Goal: Use online tool/utility

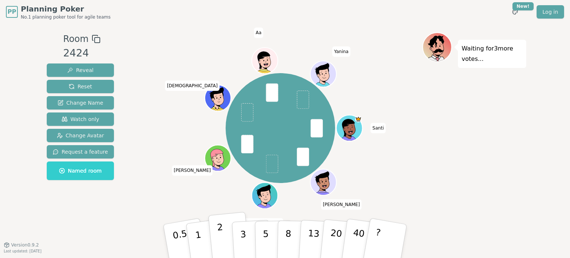
click at [227, 234] on button "2" at bounding box center [229, 241] width 42 height 59
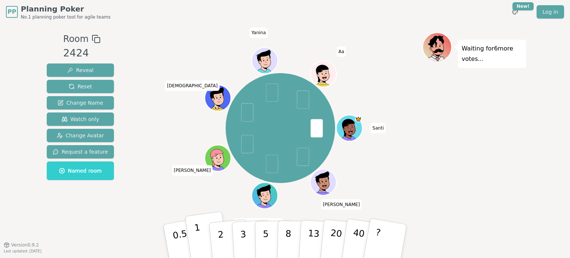
click at [203, 234] on button "1" at bounding box center [207, 241] width 44 height 60
click at [243, 240] on p "3" at bounding box center [244, 241] width 8 height 40
click at [268, 234] on button "5" at bounding box center [274, 241] width 38 height 56
click at [290, 236] on button "8" at bounding box center [296, 241] width 38 height 56
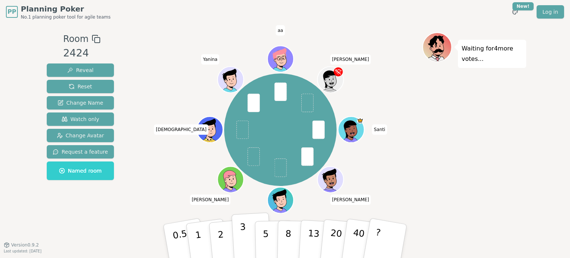
click at [239, 233] on button "3" at bounding box center [251, 241] width 40 height 58
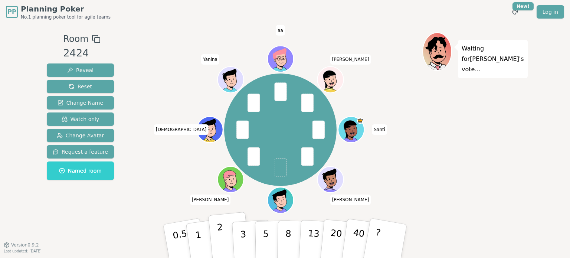
click at [218, 240] on button "2" at bounding box center [229, 241] width 42 height 59
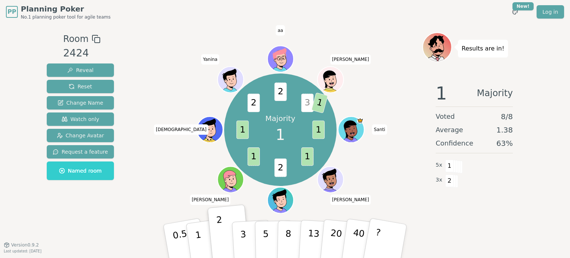
click at [279, 172] on span "2" at bounding box center [280, 167] width 12 height 19
click at [199, 229] on button "1" at bounding box center [207, 241] width 44 height 60
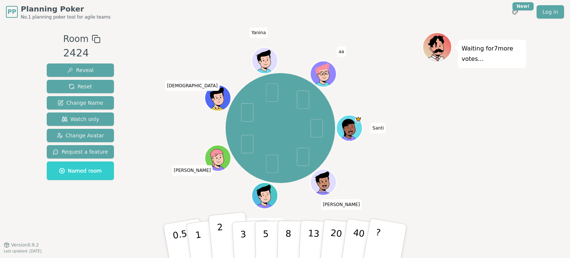
click at [217, 227] on p "2" at bounding box center [222, 242] width 10 height 40
click at [239, 238] on button "3" at bounding box center [251, 241] width 40 height 58
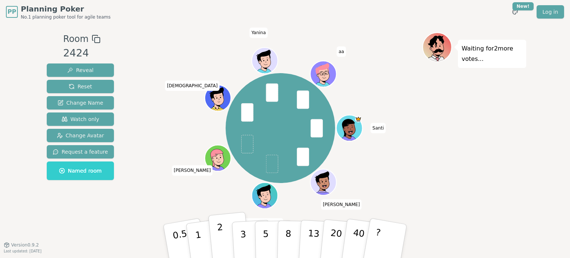
click at [225, 238] on button "2" at bounding box center [229, 241] width 42 height 59
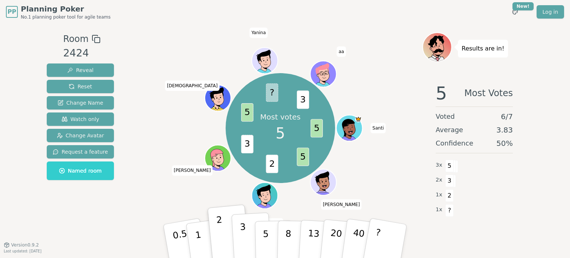
click at [246, 239] on button "3" at bounding box center [251, 241] width 40 height 58
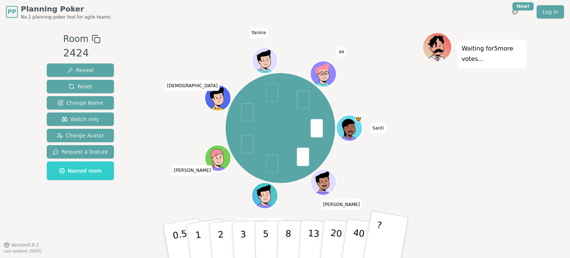
click at [377, 240] on p "?" at bounding box center [376, 240] width 11 height 40
